Goal: Transaction & Acquisition: Download file/media

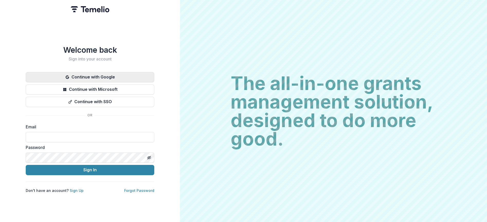
click at [103, 76] on button "Continue with Google" at bounding box center [90, 77] width 128 height 10
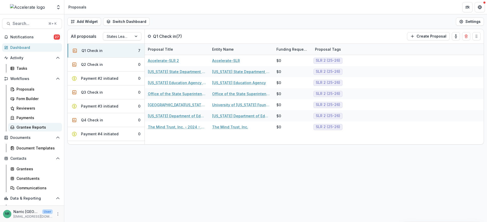
click at [25, 129] on div "Grantee Reports" at bounding box center [36, 126] width 41 height 5
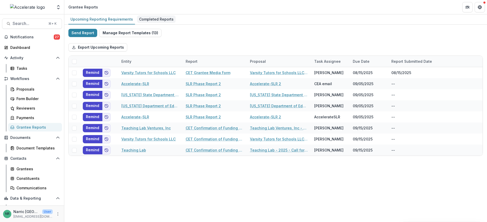
click at [151, 19] on div "Completed Reports" at bounding box center [156, 18] width 39 height 7
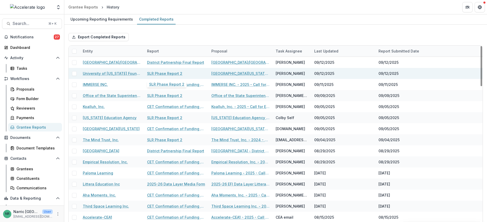
click at [164, 72] on link "SLR Phase Report 2" at bounding box center [164, 73] width 35 height 5
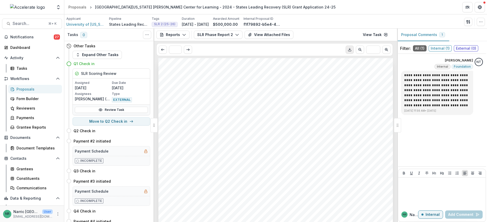
click at [350, 48] on icon "Download PDF" at bounding box center [349, 50] width 4 height 4
